Goal: Transaction & Acquisition: Subscribe to service/newsletter

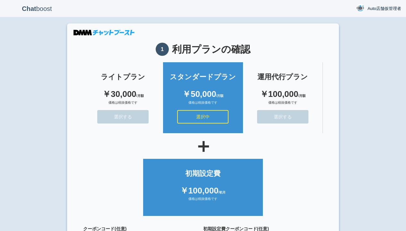
scroll to position [57, 0]
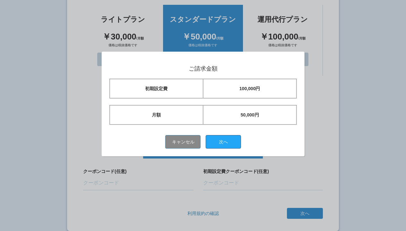
click at [226, 142] on button "次へ" at bounding box center [223, 141] width 35 height 13
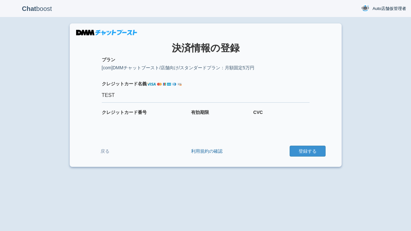
type input "TEST"
click at [307, 151] on button "登録する" at bounding box center [307, 151] width 36 height 11
